Goal: Task Accomplishment & Management: Manage account settings

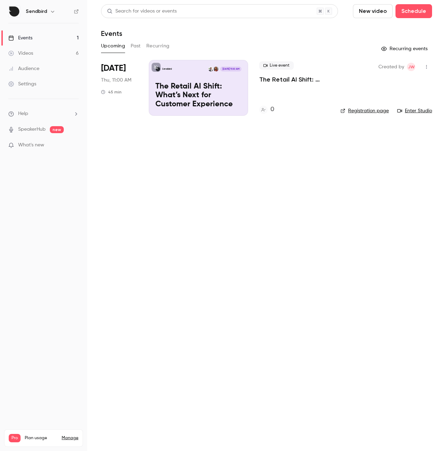
click at [303, 79] on p "The Retail AI Shift: What’s Next for Customer Experience" at bounding box center [294, 79] width 70 height 8
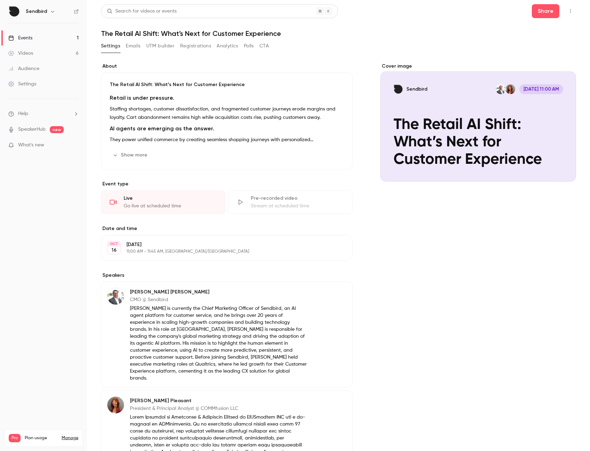
click at [173, 46] on button "UTM builder" at bounding box center [160, 45] width 28 height 11
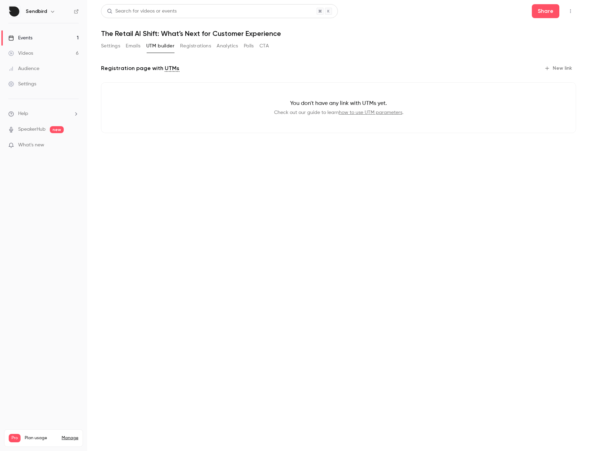
click at [267, 45] on button "CTA" at bounding box center [263, 45] width 9 height 11
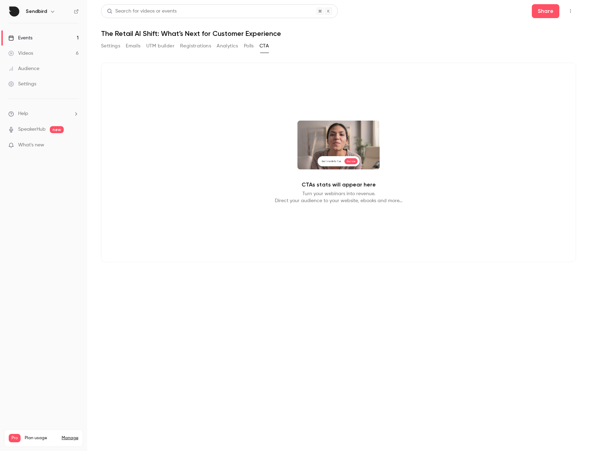
click at [113, 46] on button "Settings" at bounding box center [110, 45] width 19 height 11
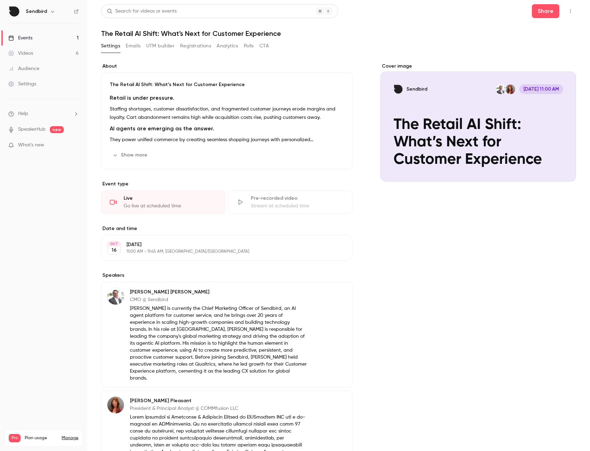
click at [567, 14] on button "button" at bounding box center [570, 11] width 11 height 11
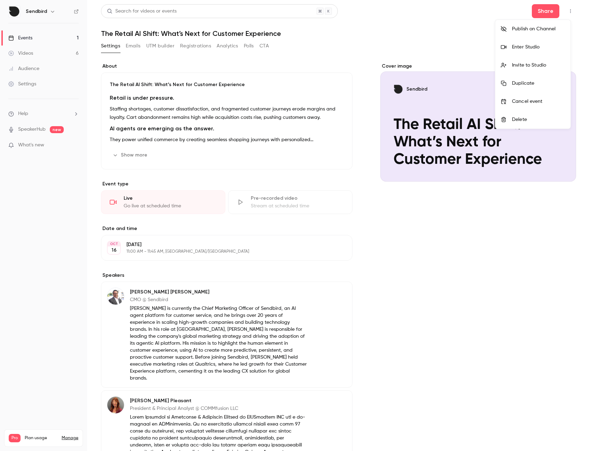
click at [439, 43] on div at bounding box center [295, 225] width 590 height 451
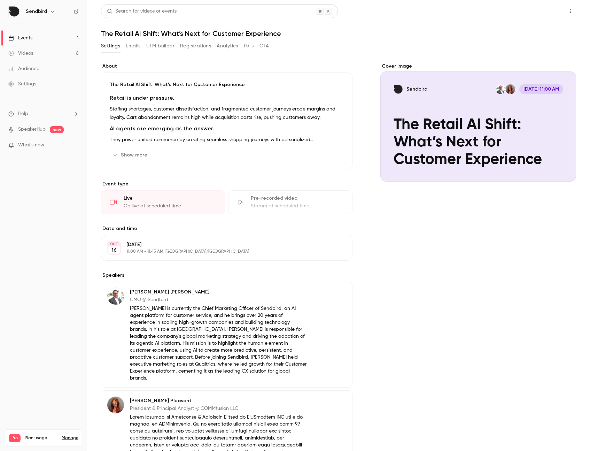
click at [532, 17] on button "Share" at bounding box center [546, 11] width 28 height 14
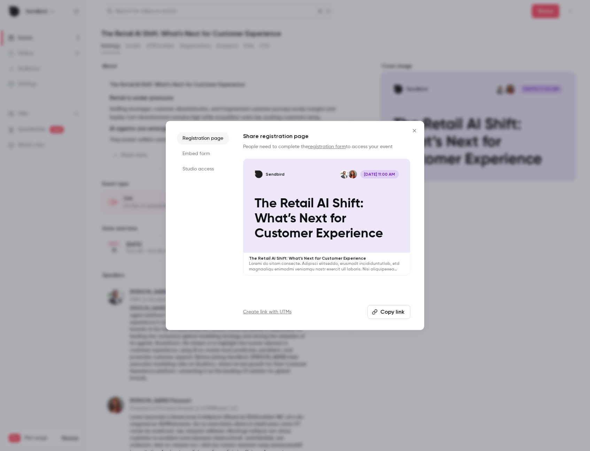
click at [201, 161] on ul "Registration page Embed form Studio access" at bounding box center [203, 225] width 52 height 187
click at [202, 153] on li "Embed form" at bounding box center [203, 153] width 52 height 13
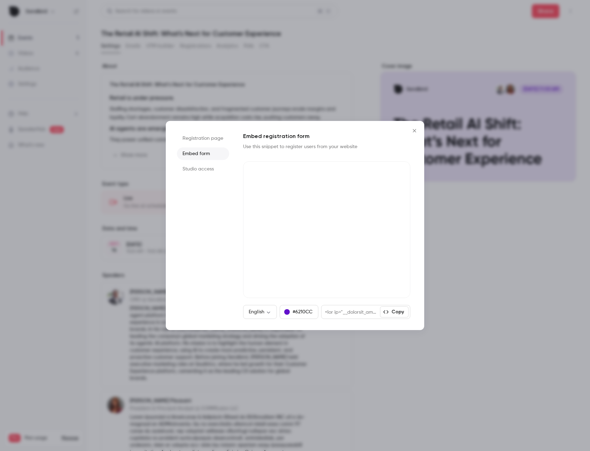
click at [197, 167] on li "Studio access" at bounding box center [203, 169] width 52 height 13
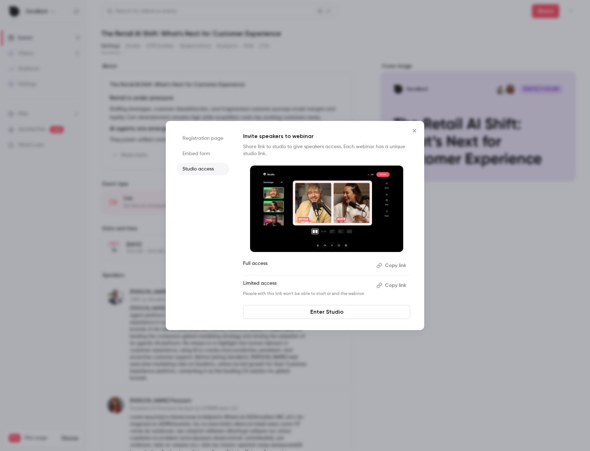
click at [315, 93] on div at bounding box center [295, 225] width 590 height 451
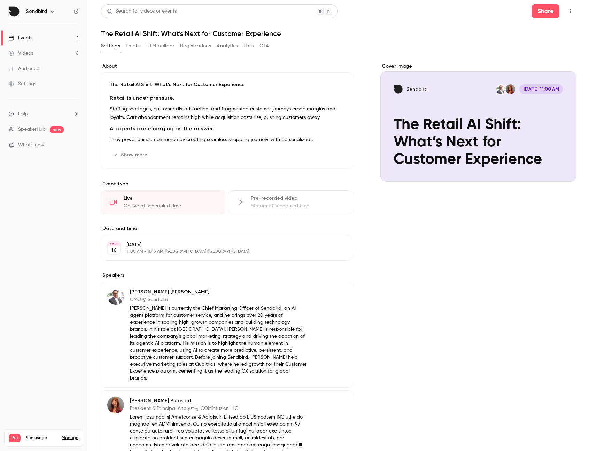
drag, startPoint x: 156, startPoint y: 45, endPoint x: 160, endPoint y: 44, distance: 4.2
click at [160, 44] on button "UTM builder" at bounding box center [160, 45] width 28 height 11
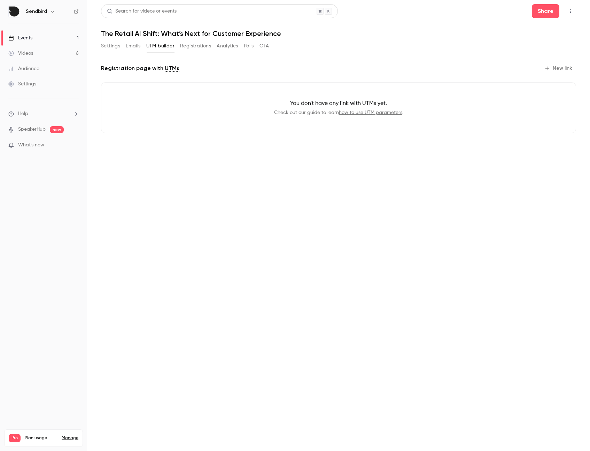
click at [129, 46] on button "Emails" at bounding box center [133, 45] width 15 height 11
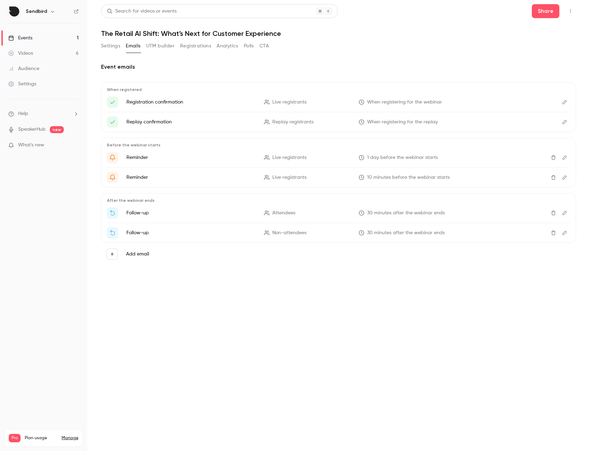
click at [107, 45] on button "Settings" at bounding box center [110, 45] width 19 height 11
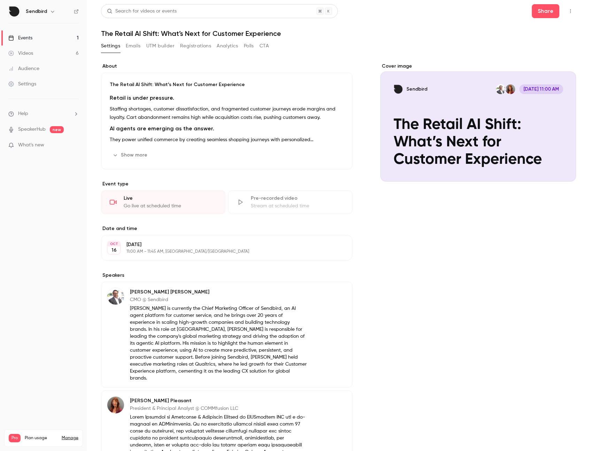
click at [568, 10] on icon "button" at bounding box center [571, 11] width 6 height 5
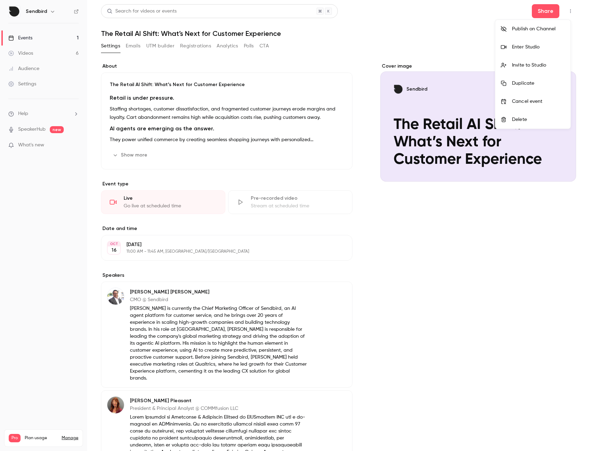
click at [475, 34] on div at bounding box center [295, 225] width 590 height 451
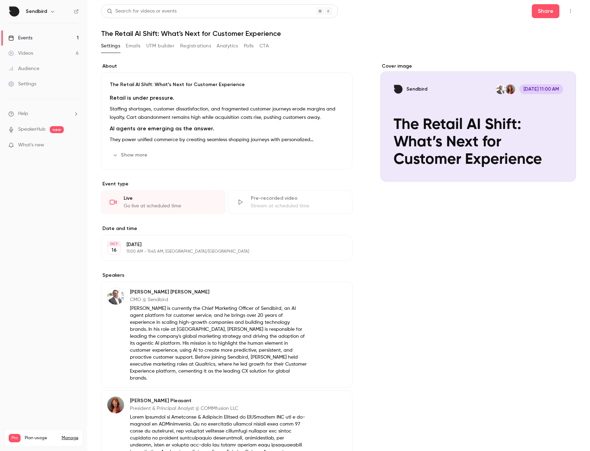
click at [268, 50] on button "CTA" at bounding box center [263, 45] width 9 height 11
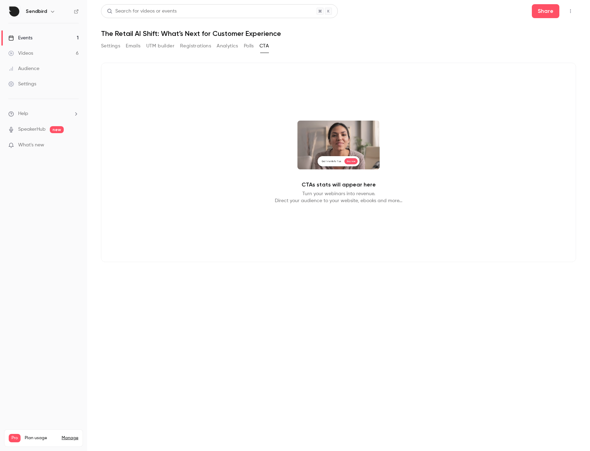
click at [251, 48] on button "Polls" at bounding box center [249, 45] width 10 height 11
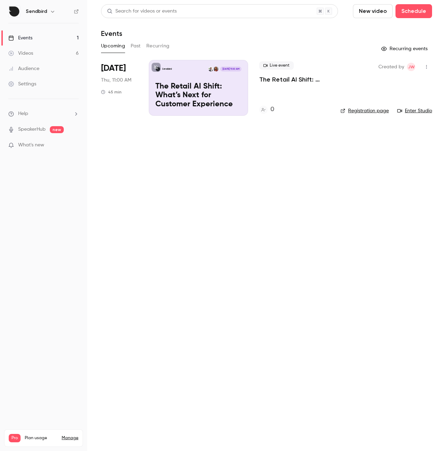
click at [199, 83] on p "The Retail AI Shift: What’s Next for Customer Experience" at bounding box center [198, 95] width 86 height 27
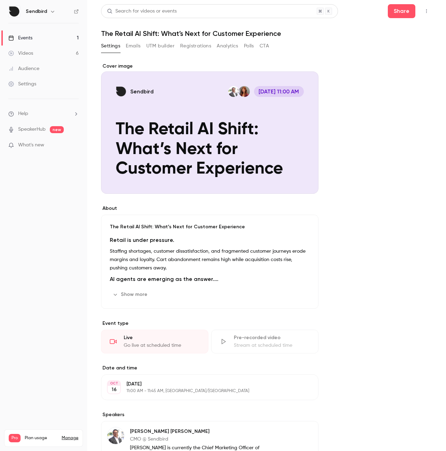
click at [132, 44] on button "Emails" at bounding box center [133, 45] width 15 height 11
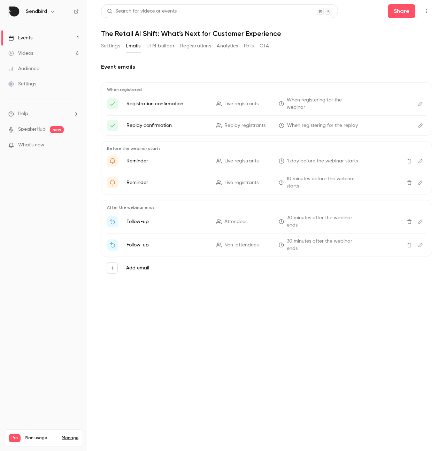
drag, startPoint x: 191, startPoint y: 184, endPoint x: 197, endPoint y: 183, distance: 6.4
click at [197, 183] on p "Reminder" at bounding box center [166, 182] width 81 height 7
click at [300, 176] on span "10 minutes before the webinar starts" at bounding box center [322, 182] width 73 height 15
click at [143, 181] on p "Reminder" at bounding box center [166, 182] width 81 height 7
click at [111, 46] on button "Settings" at bounding box center [110, 45] width 19 height 11
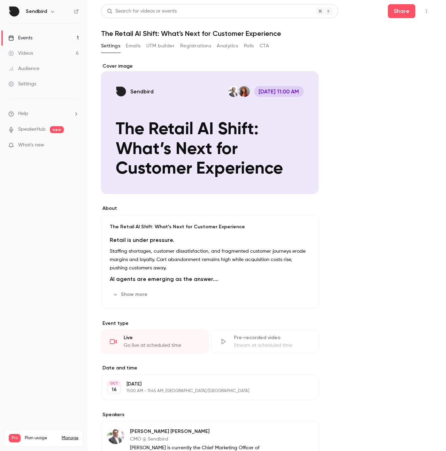
click at [133, 47] on button "Emails" at bounding box center [133, 45] width 15 height 11
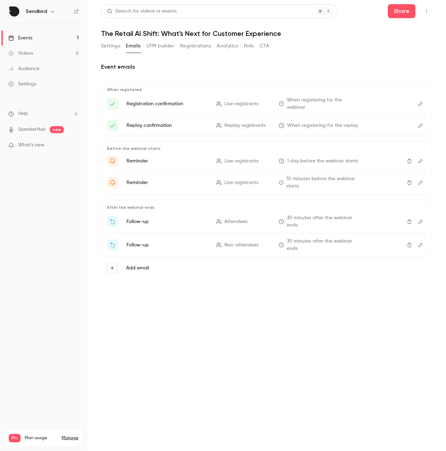
click at [172, 247] on p "Follow-up" at bounding box center [166, 244] width 81 height 7
click at [140, 244] on p "Follow-up" at bounding box center [166, 244] width 81 height 7
click at [423, 244] on icon "Edit" at bounding box center [420, 244] width 6 height 5
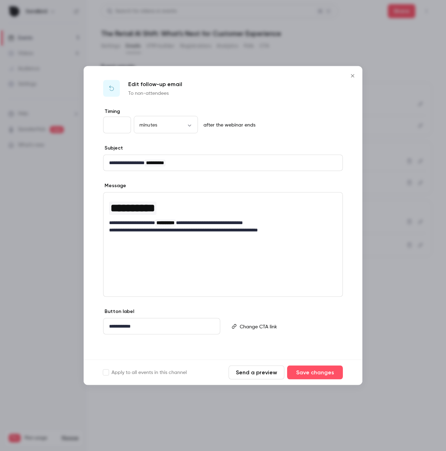
click at [352, 78] on icon "Close" at bounding box center [352, 76] width 8 height 6
